Goal: Task Accomplishment & Management: Complete application form

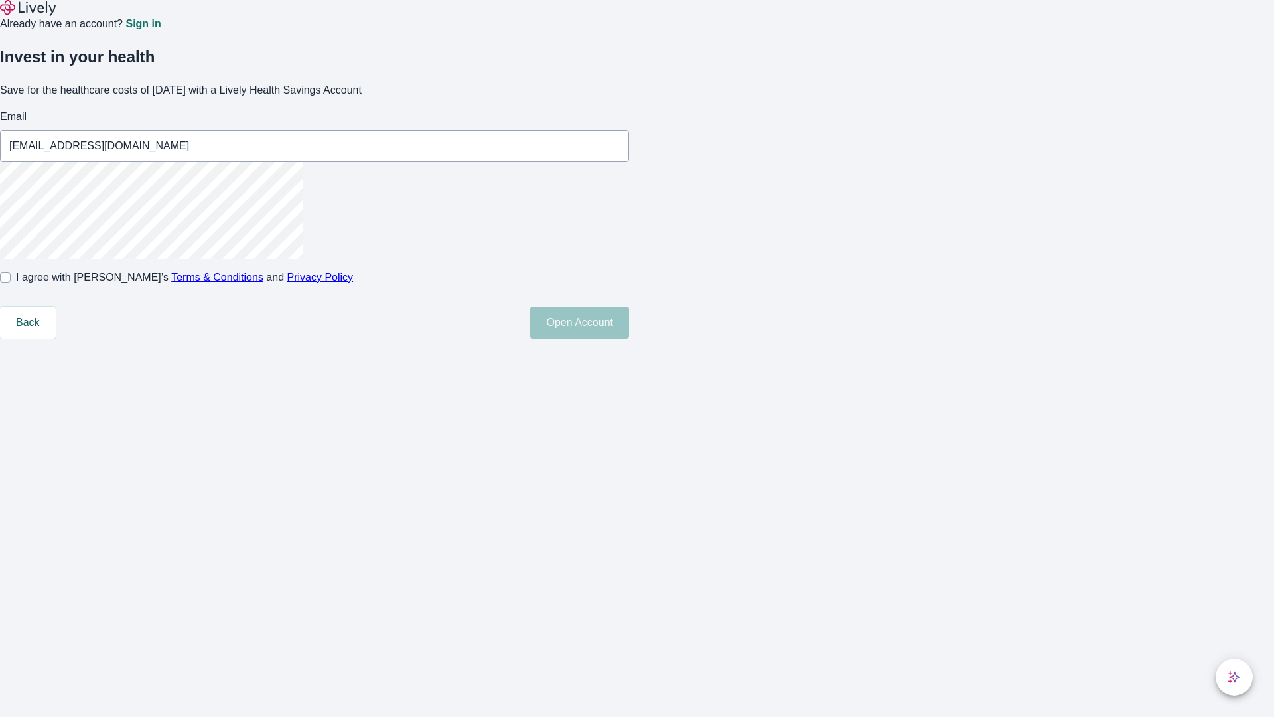
click at [11, 283] on input "I agree with Lively’s Terms & Conditions and Privacy Policy" at bounding box center [5, 277] width 11 height 11
checkbox input "true"
click at [629, 338] on button "Open Account" at bounding box center [579, 323] width 99 height 32
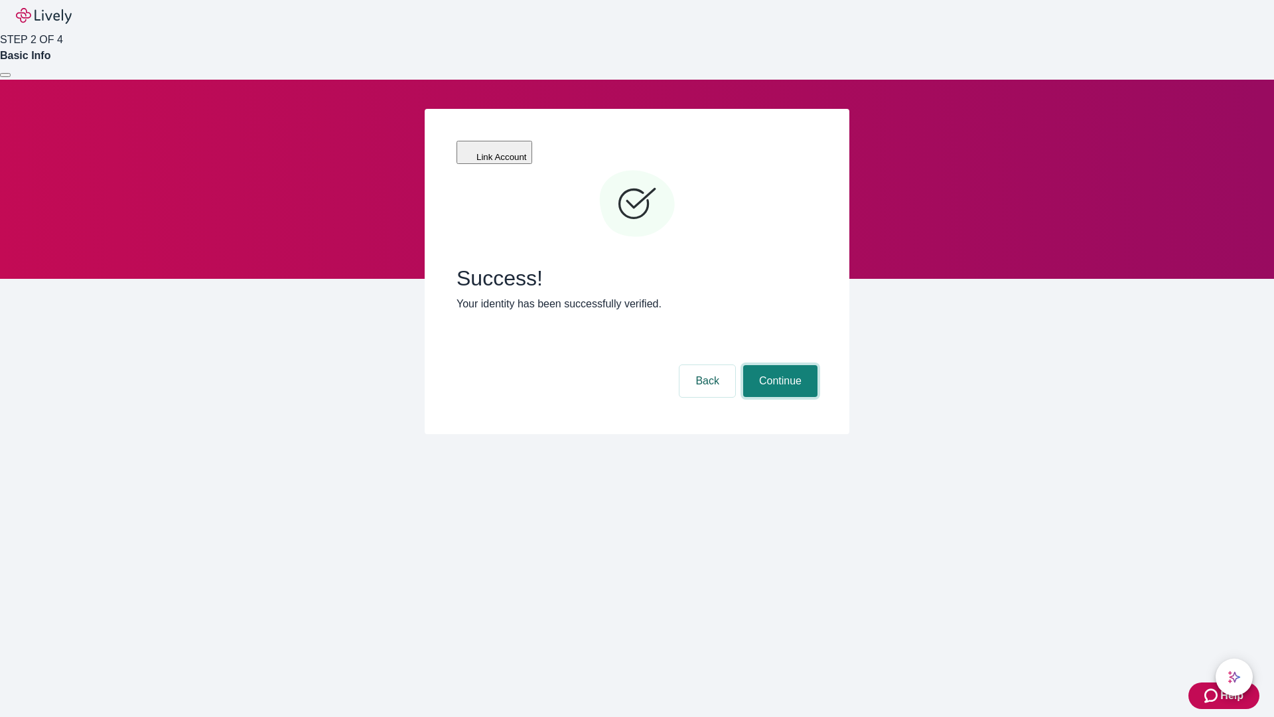
click at [779, 365] on button "Continue" at bounding box center [780, 381] width 74 height 32
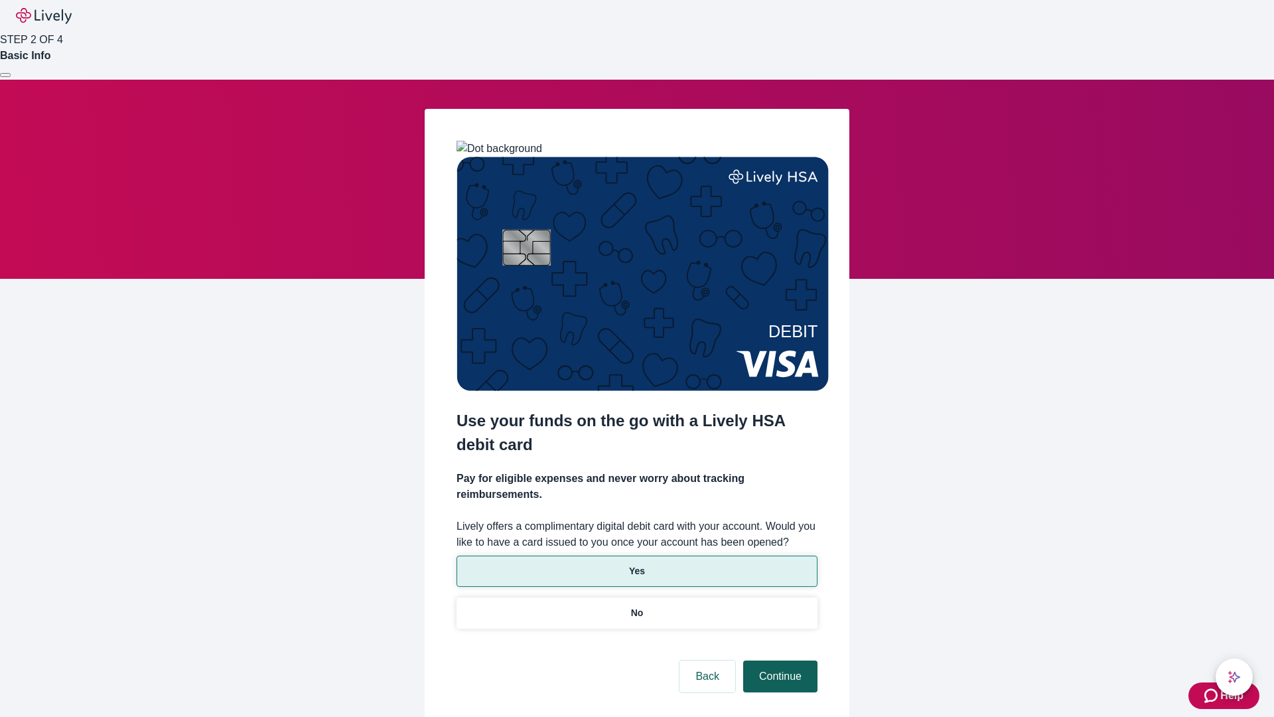
click at [636, 606] on p "No" at bounding box center [637, 613] width 13 height 14
click at [779, 660] on button "Continue" at bounding box center [780, 676] width 74 height 32
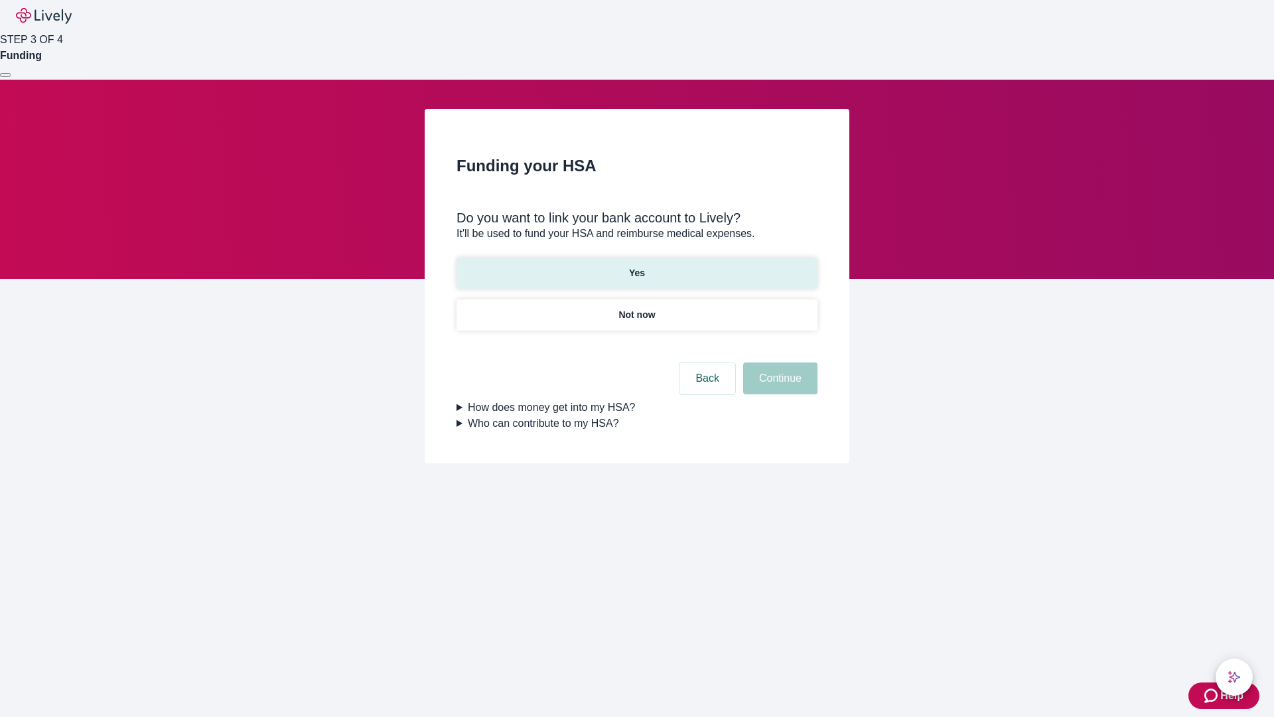
click at [636, 266] on p "Yes" at bounding box center [637, 273] width 16 height 14
click at [779, 362] on button "Continue" at bounding box center [780, 378] width 74 height 32
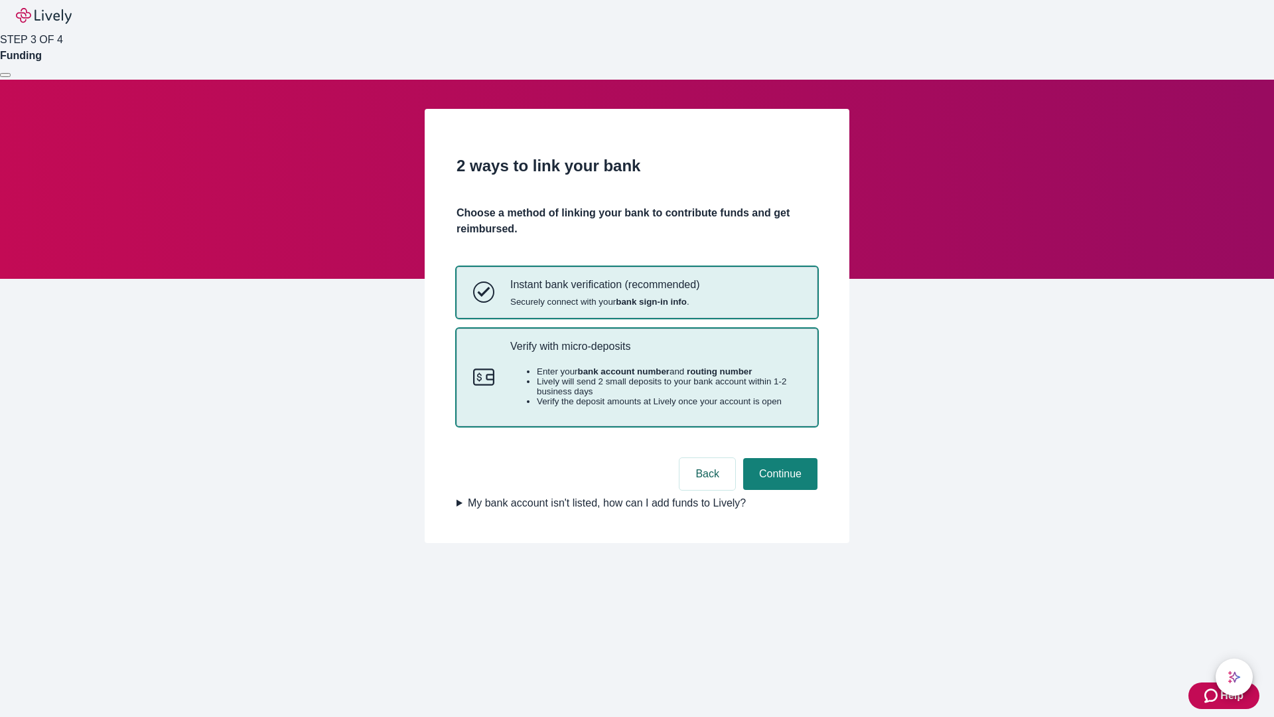
click at [655, 352] on p "Verify with micro-deposits" at bounding box center [655, 346] width 291 height 13
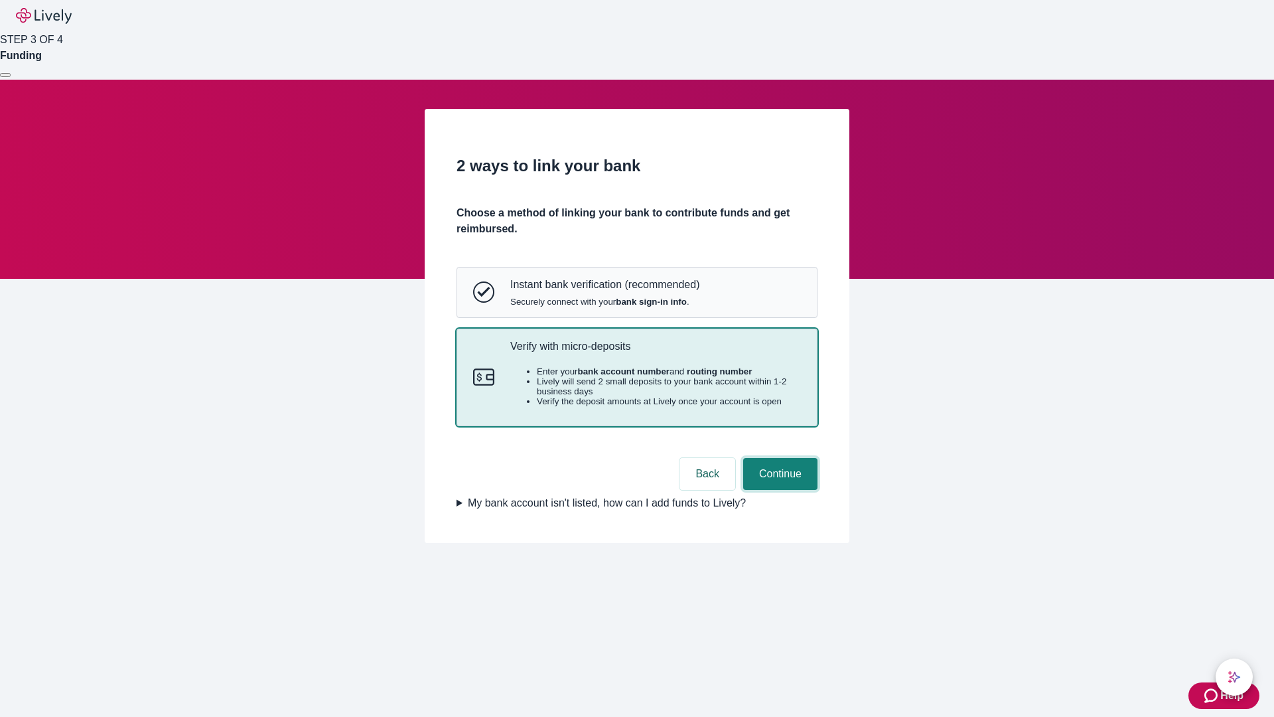
click at [779, 490] on button "Continue" at bounding box center [780, 474] width 74 height 32
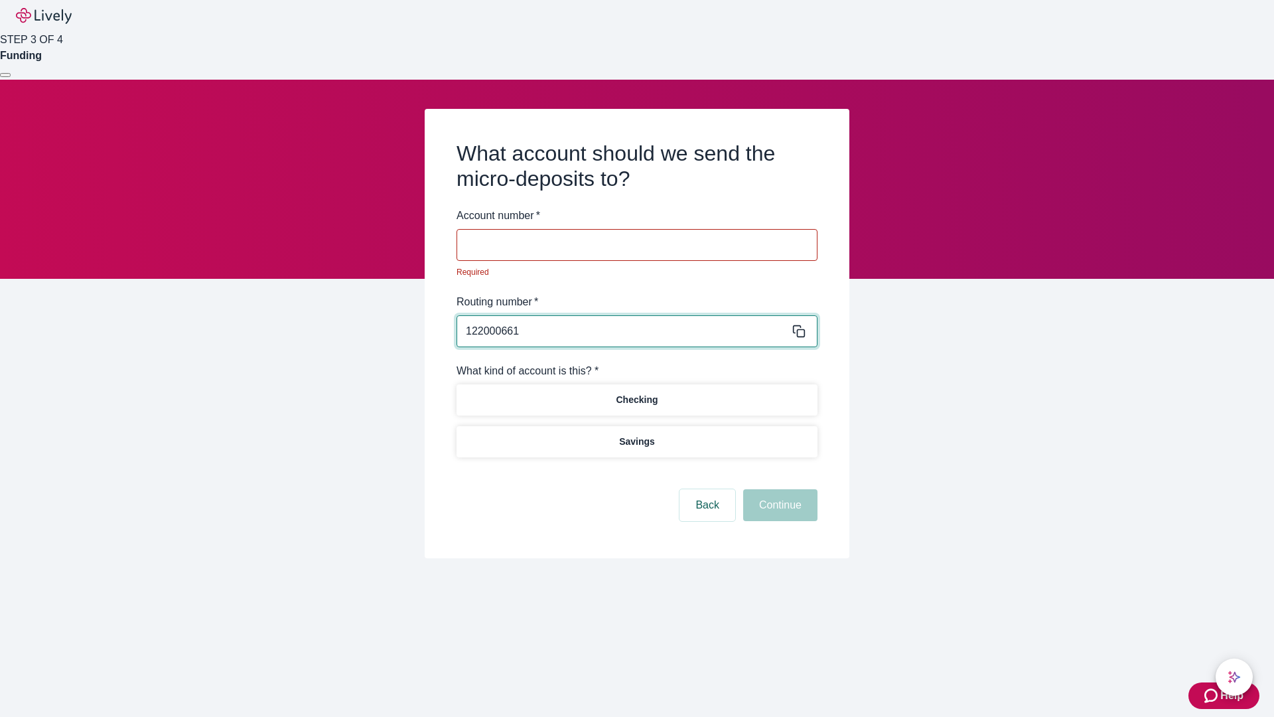
type input "122000661"
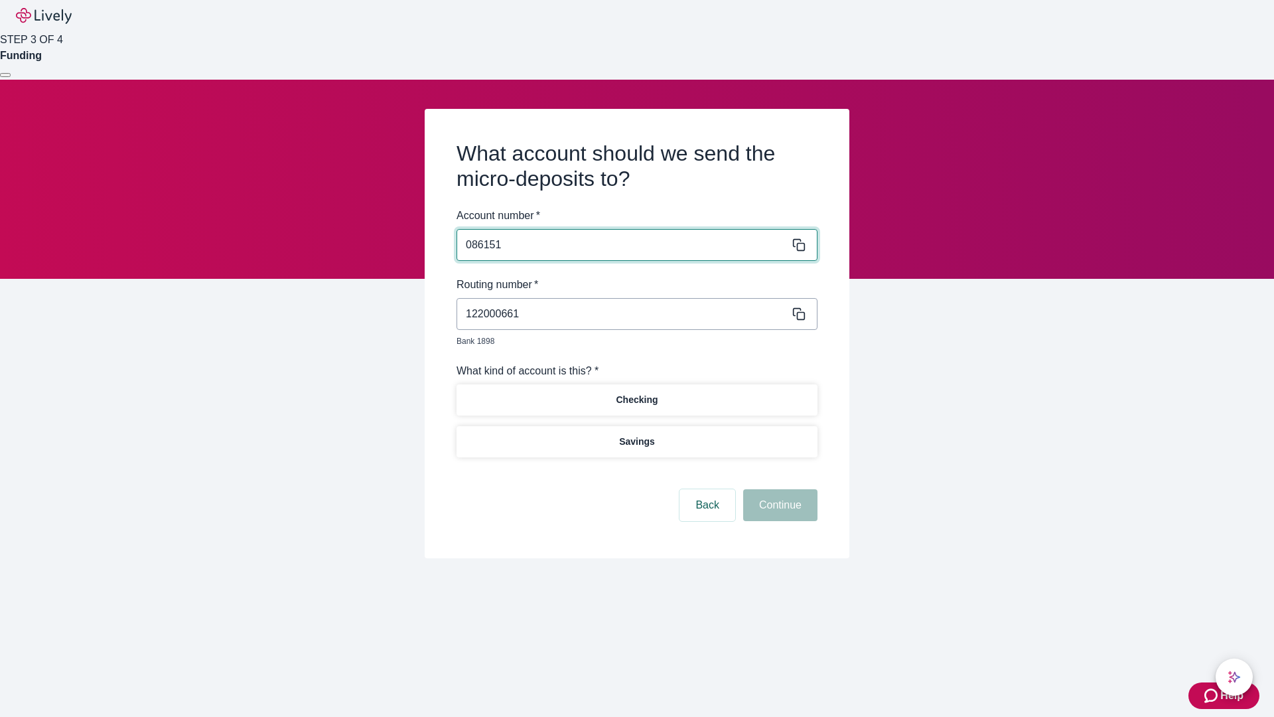
type input "086151"
click at [636, 393] on p "Checking" at bounding box center [637, 400] width 42 height 14
click at [779, 490] on button "Continue" at bounding box center [780, 505] width 74 height 32
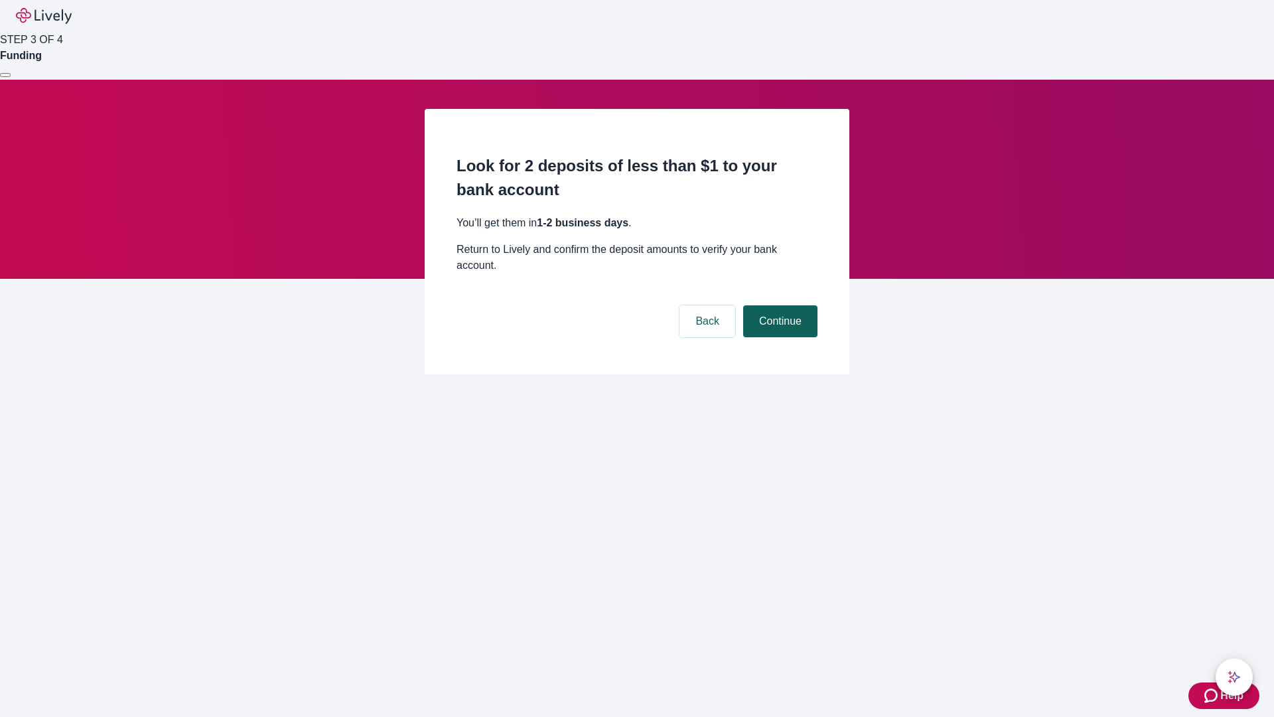
click at [779, 305] on button "Continue" at bounding box center [780, 321] width 74 height 32
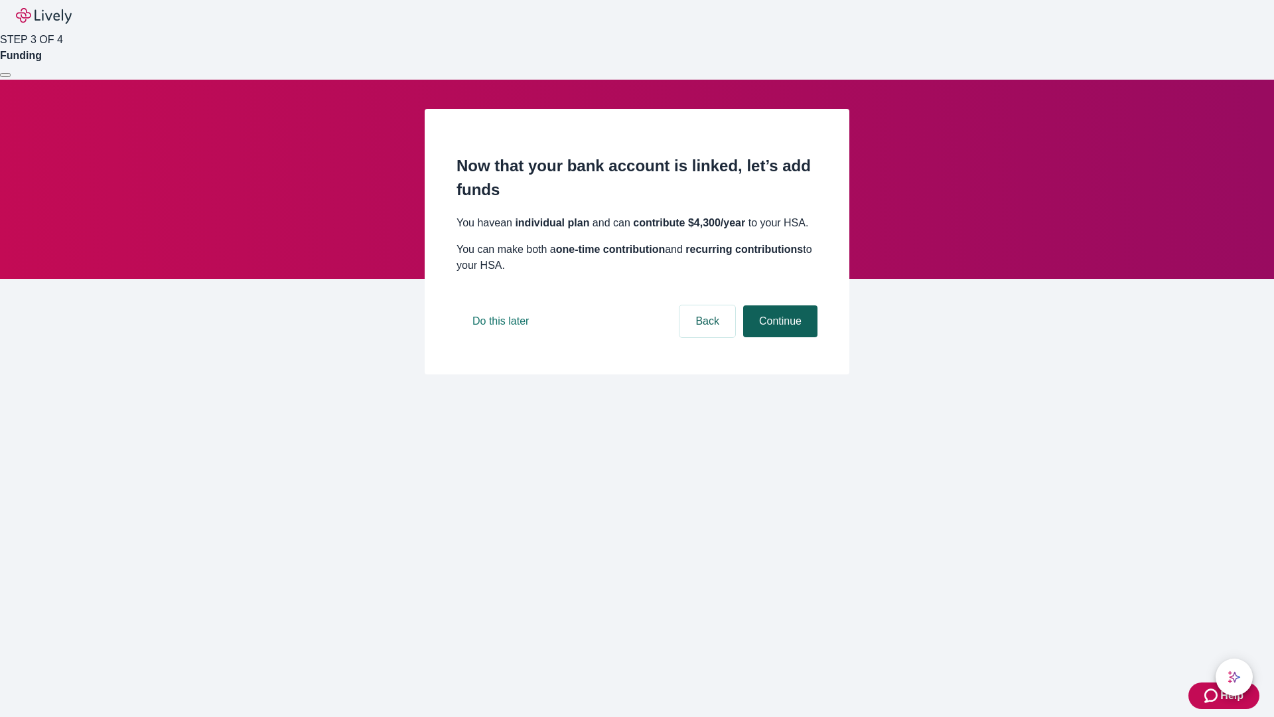
click at [779, 337] on button "Continue" at bounding box center [780, 321] width 74 height 32
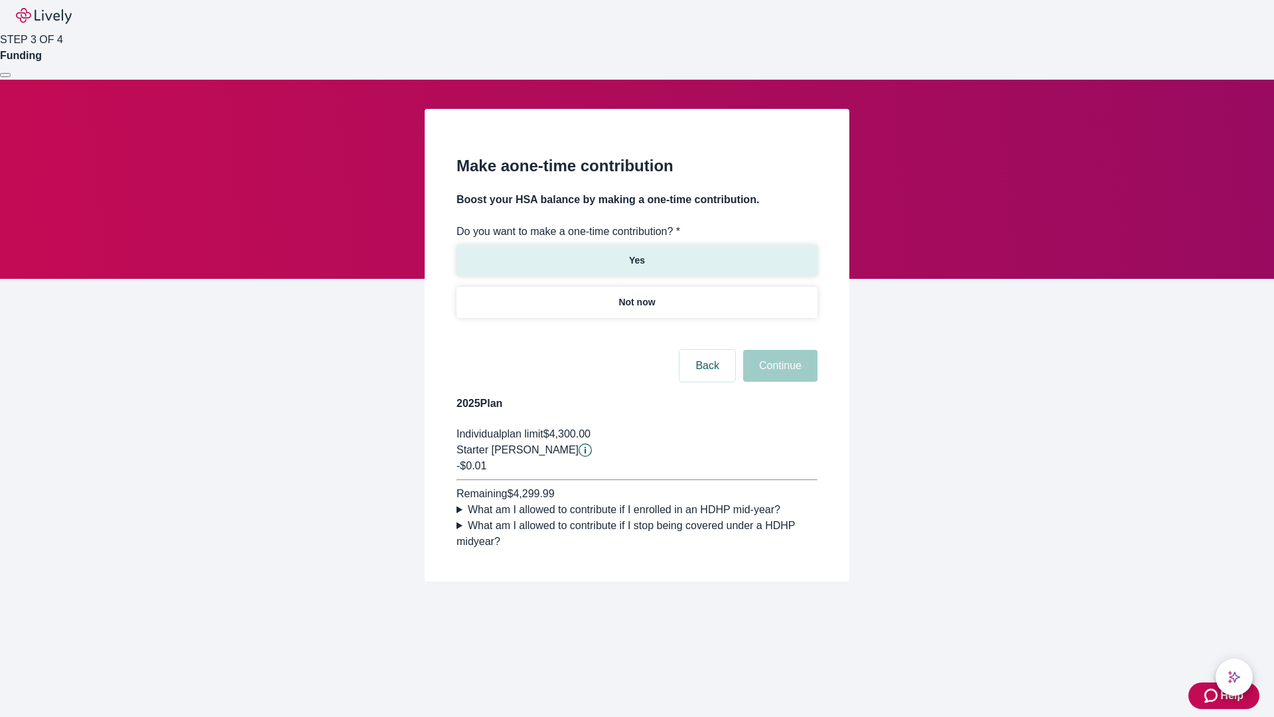
click at [636, 254] on p "Yes" at bounding box center [637, 261] width 16 height 14
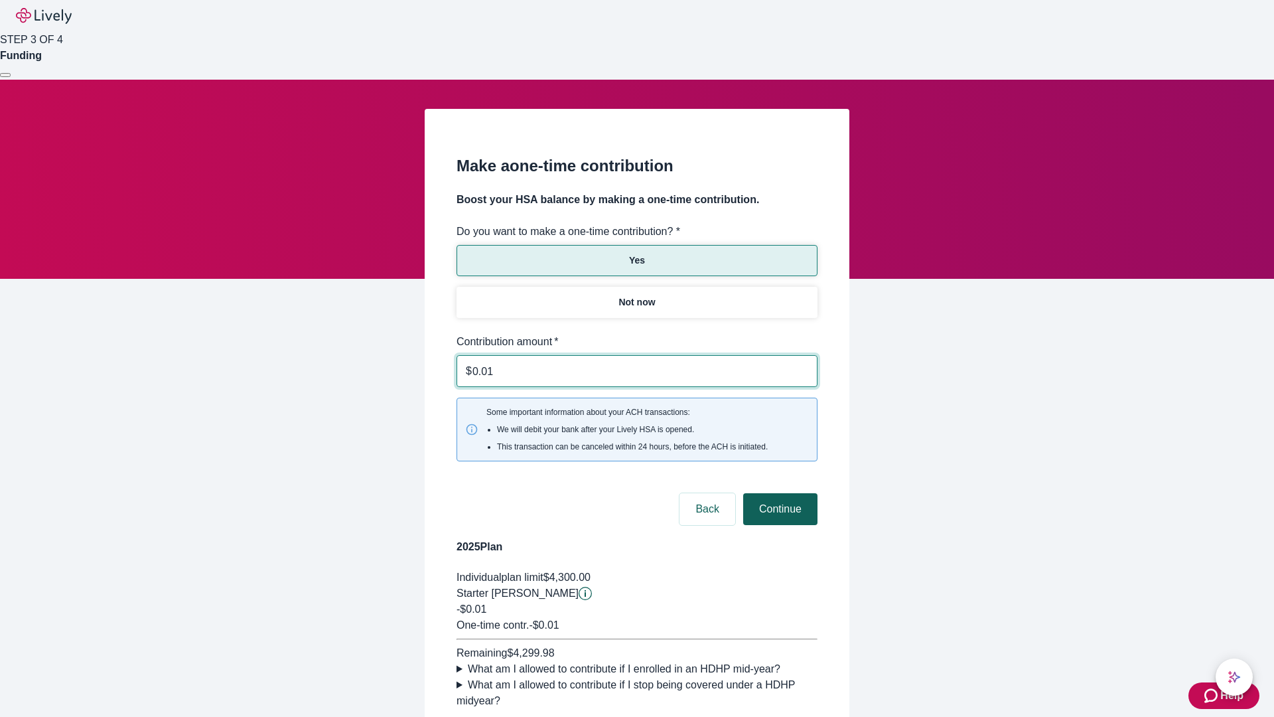
type input "0.01"
click at [779, 493] on button "Continue" at bounding box center [780, 509] width 74 height 32
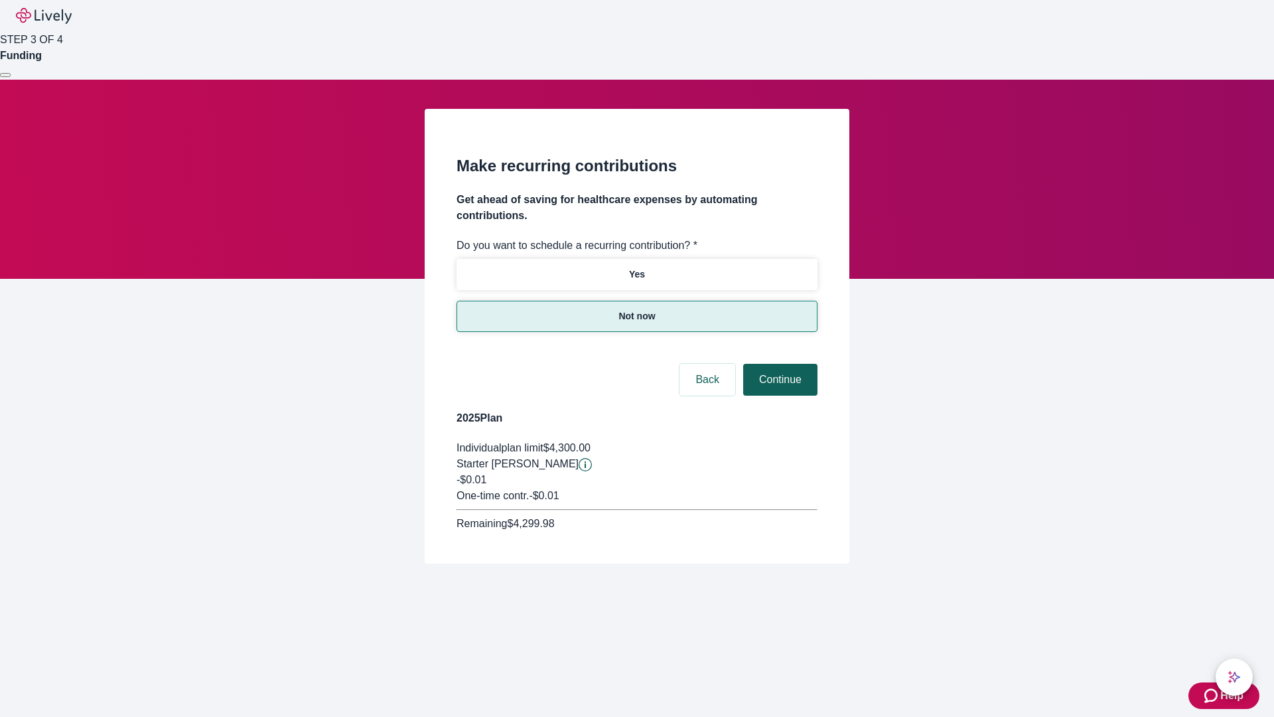
click at [779, 364] on button "Continue" at bounding box center [780, 380] width 74 height 32
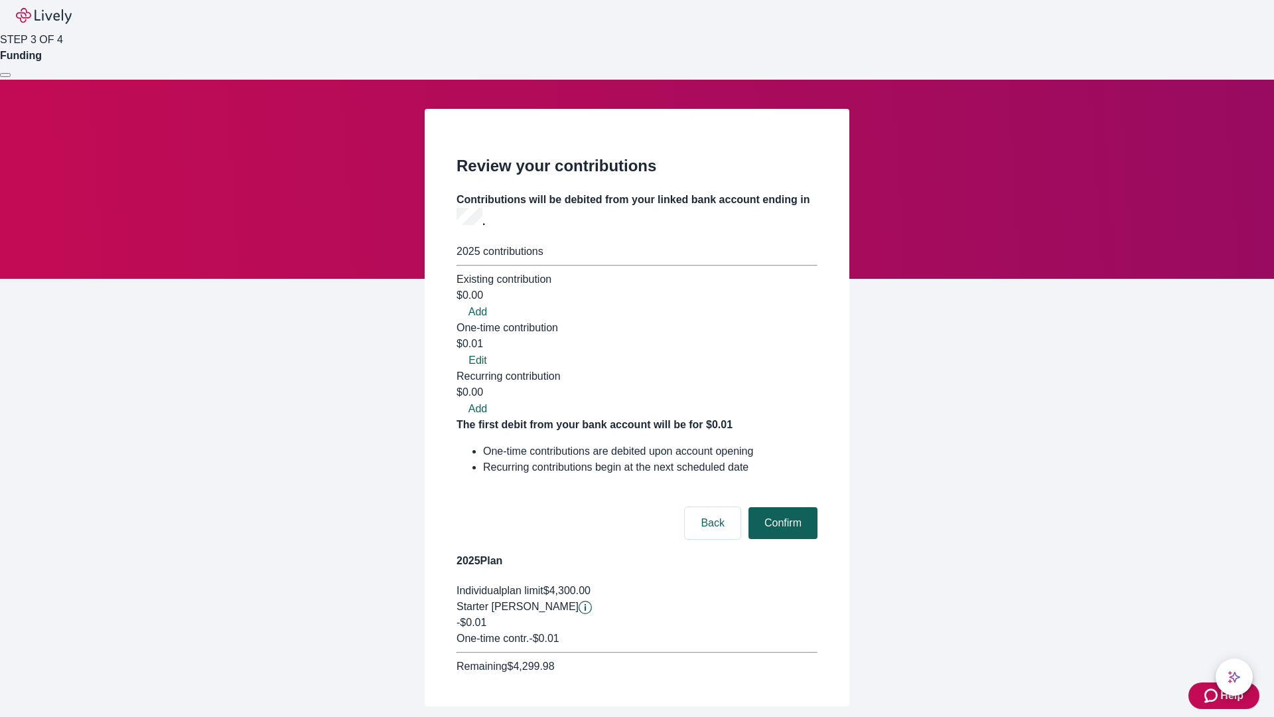
click at [781, 507] on button "Confirm" at bounding box center [783, 523] width 69 height 32
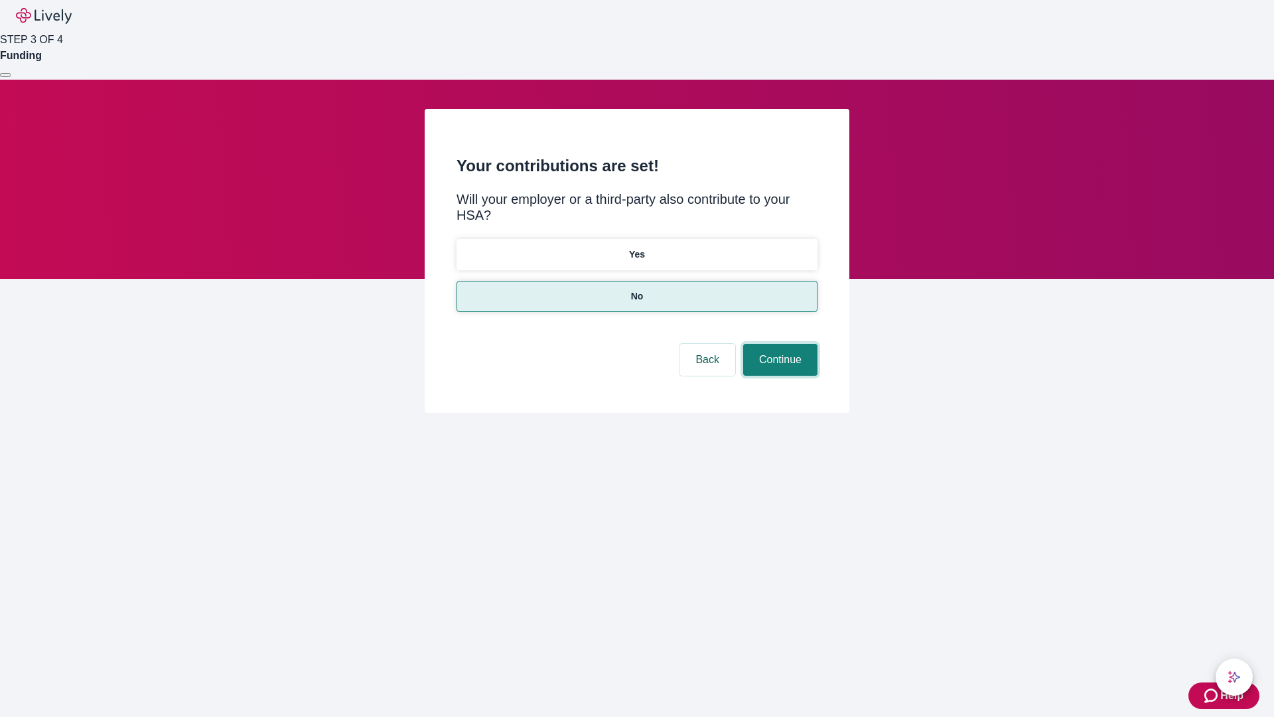
click at [779, 344] on button "Continue" at bounding box center [780, 360] width 74 height 32
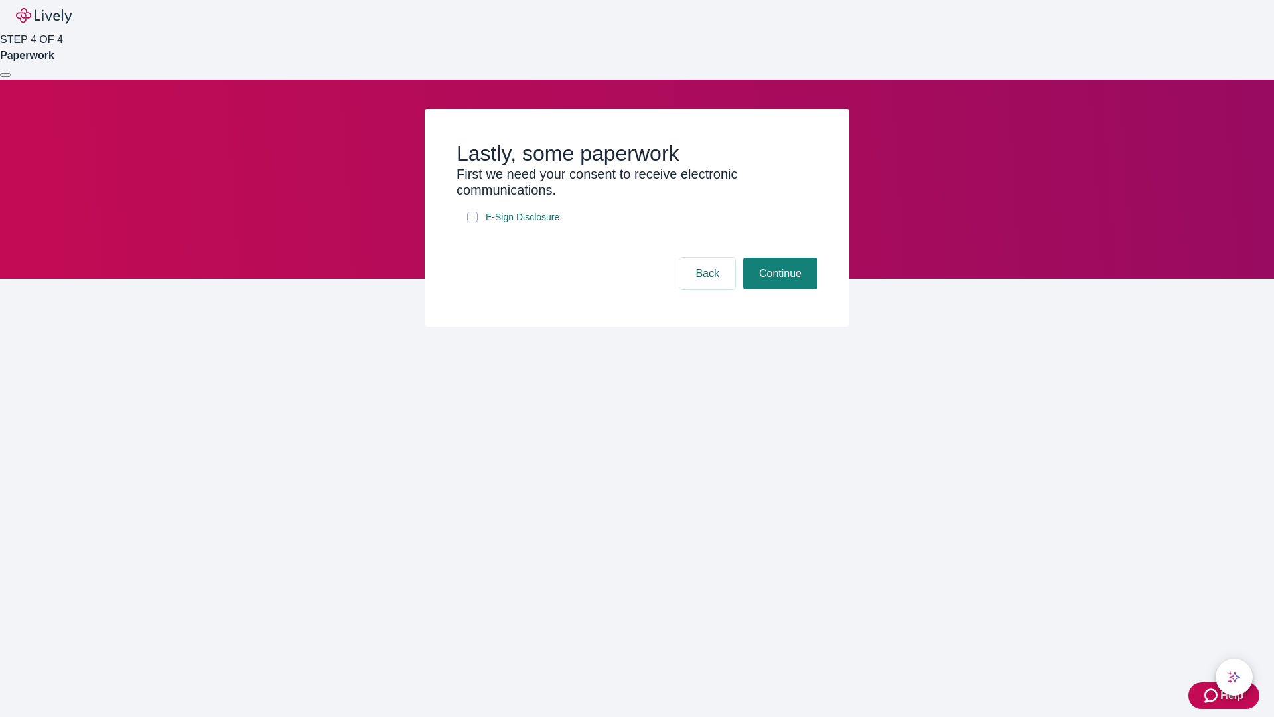
click at [473, 222] on input "E-Sign Disclosure" at bounding box center [472, 217] width 11 height 11
checkbox input "true"
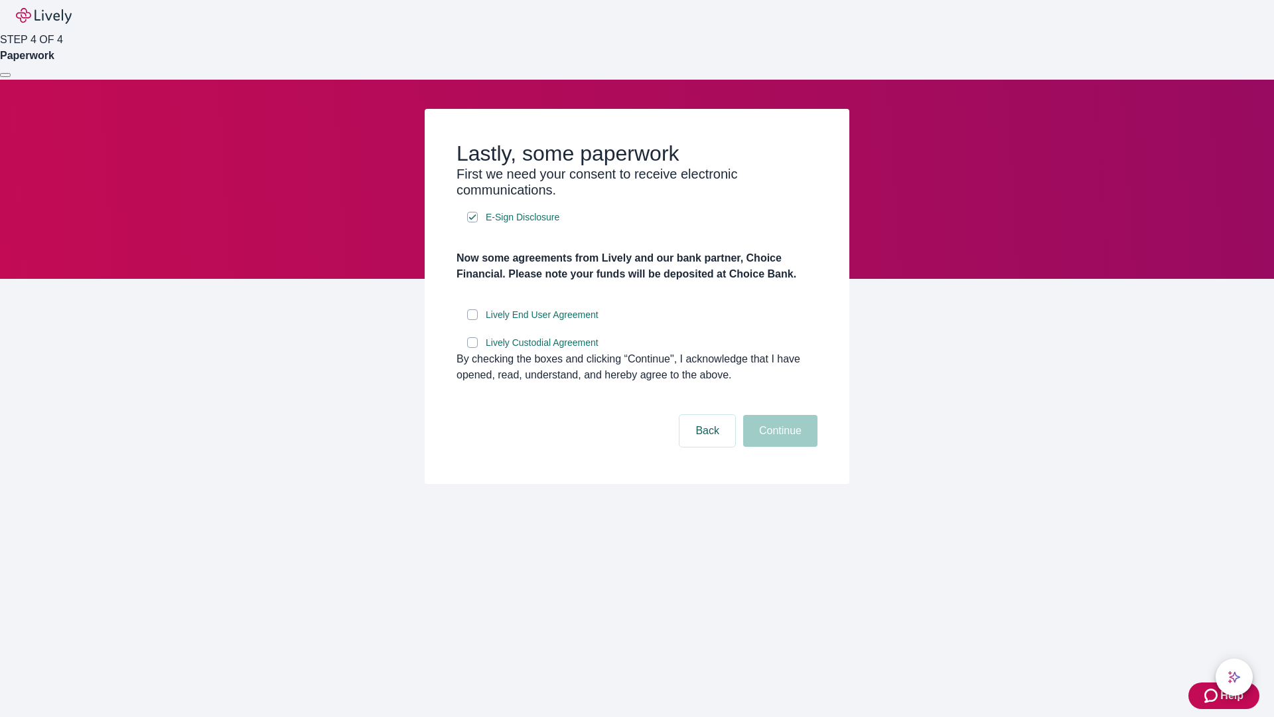
click at [473, 320] on input "Lively End User Agreement" at bounding box center [472, 314] width 11 height 11
checkbox input "true"
click at [473, 348] on input "Lively Custodial Agreement" at bounding box center [472, 342] width 11 height 11
checkbox input "true"
click at [779, 447] on button "Continue" at bounding box center [780, 431] width 74 height 32
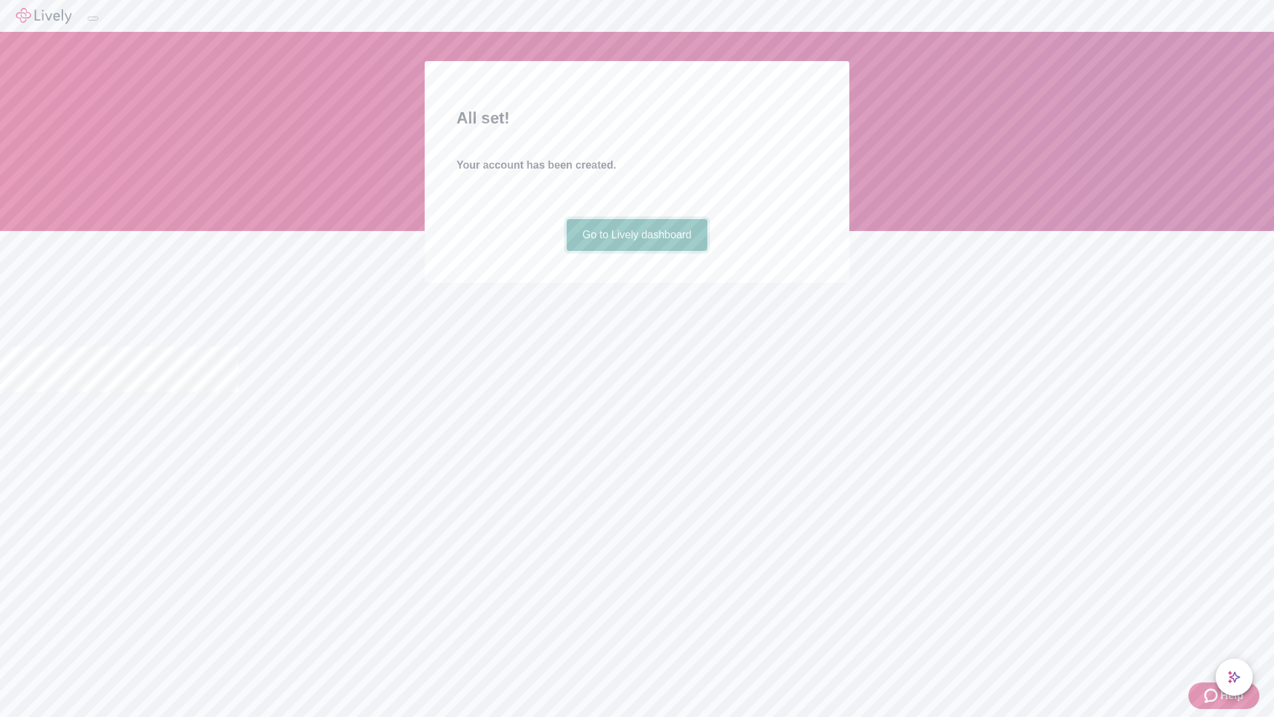
click at [636, 251] on link "Go to Lively dashboard" at bounding box center [637, 235] width 141 height 32
